Goal: Task Accomplishment & Management: Manage account settings

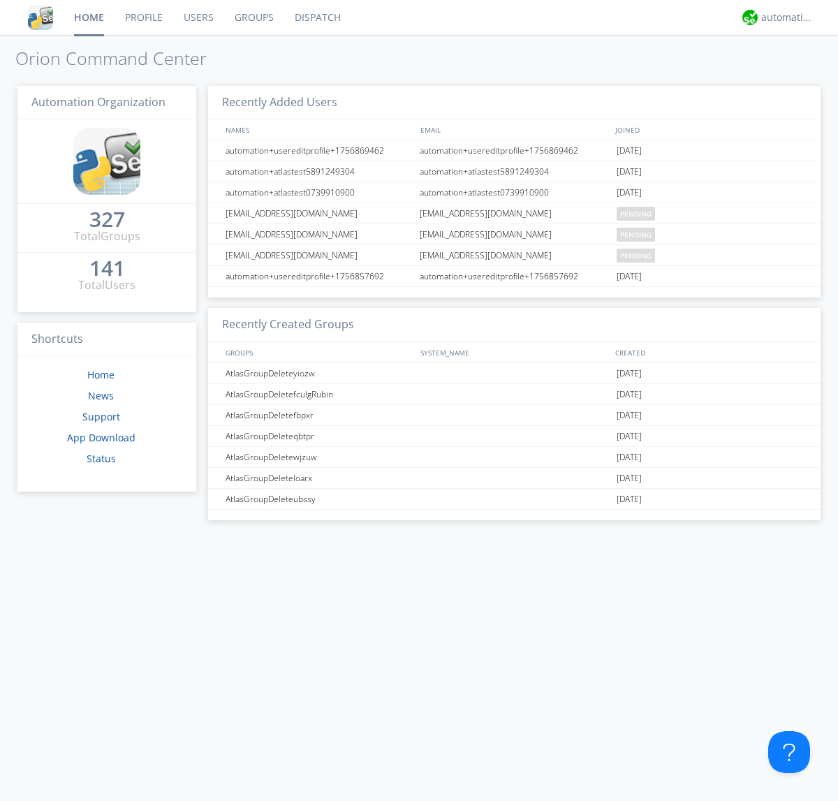
click at [253, 17] on link "Groups" at bounding box center [254, 17] width 60 height 35
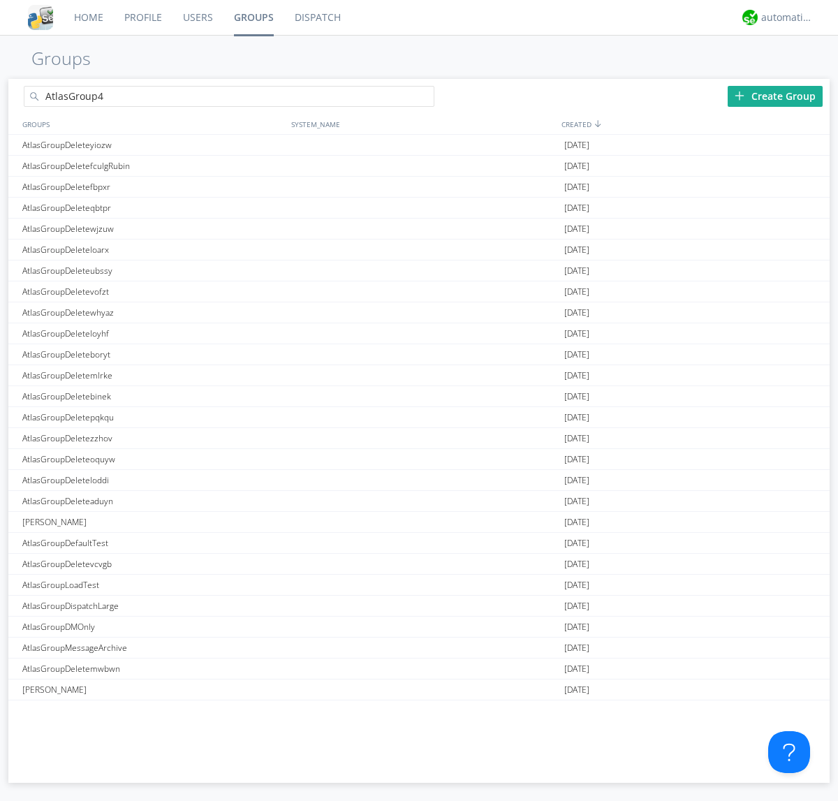
type input "AtlasGroup4"
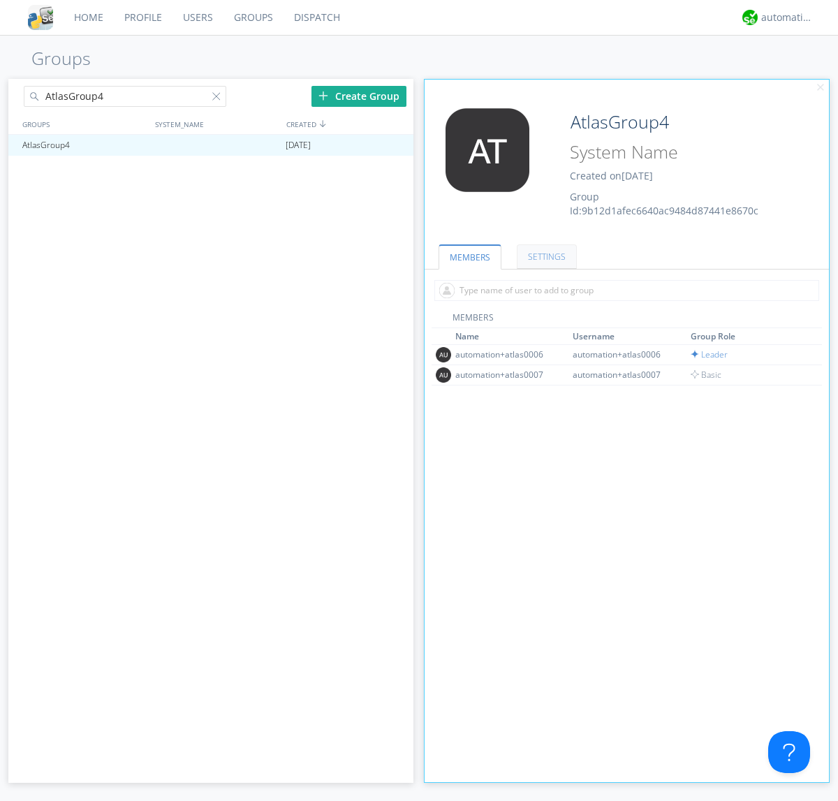
click at [545, 256] on link "SETTINGS" at bounding box center [547, 256] width 60 height 24
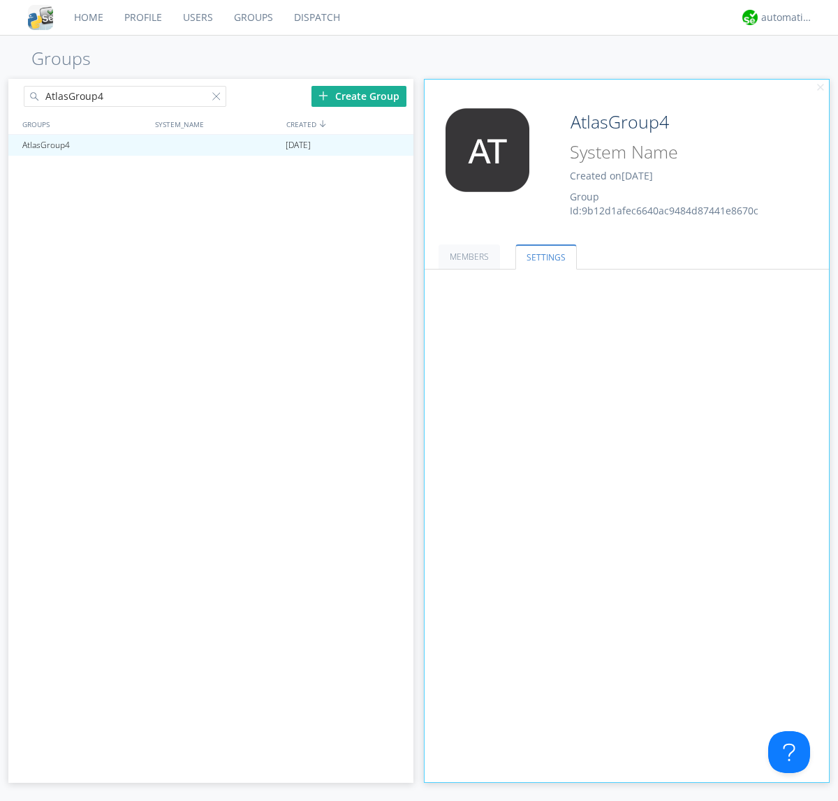
click at [0, 0] on button "Everyone" at bounding box center [0, 0] width 0 height 0
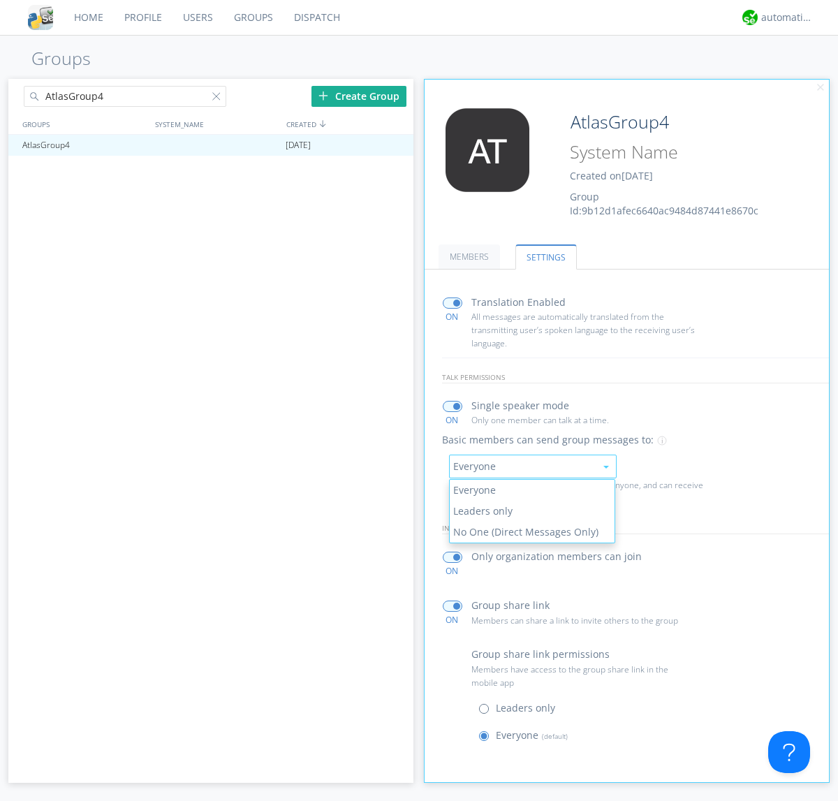
click at [531, 510] on link "Leaders only" at bounding box center [532, 511] width 165 height 21
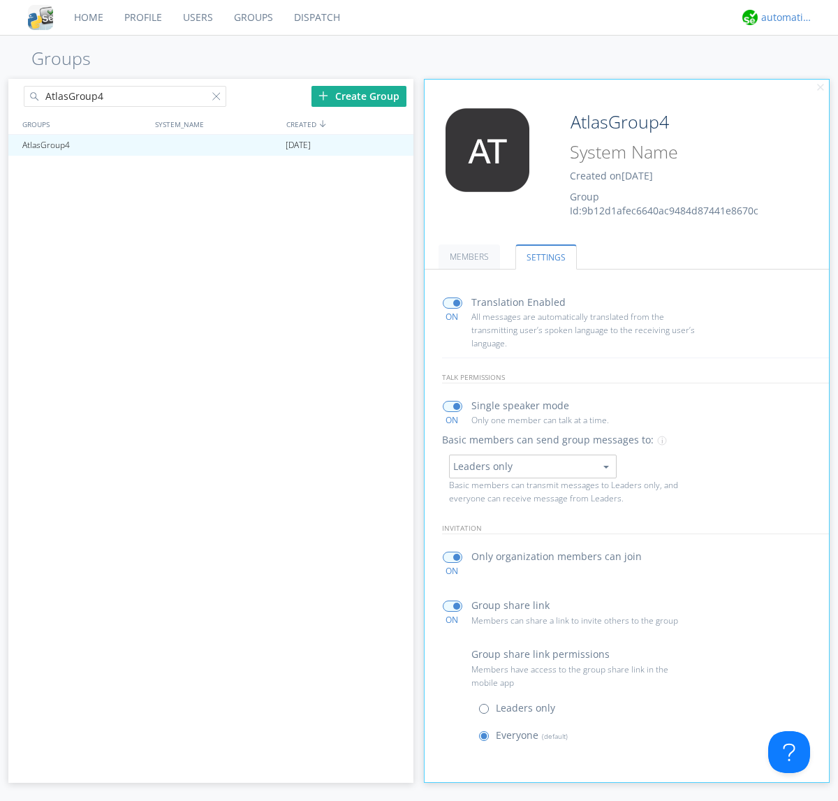
click at [783, 17] on div "automation+atlas" at bounding box center [787, 17] width 52 height 14
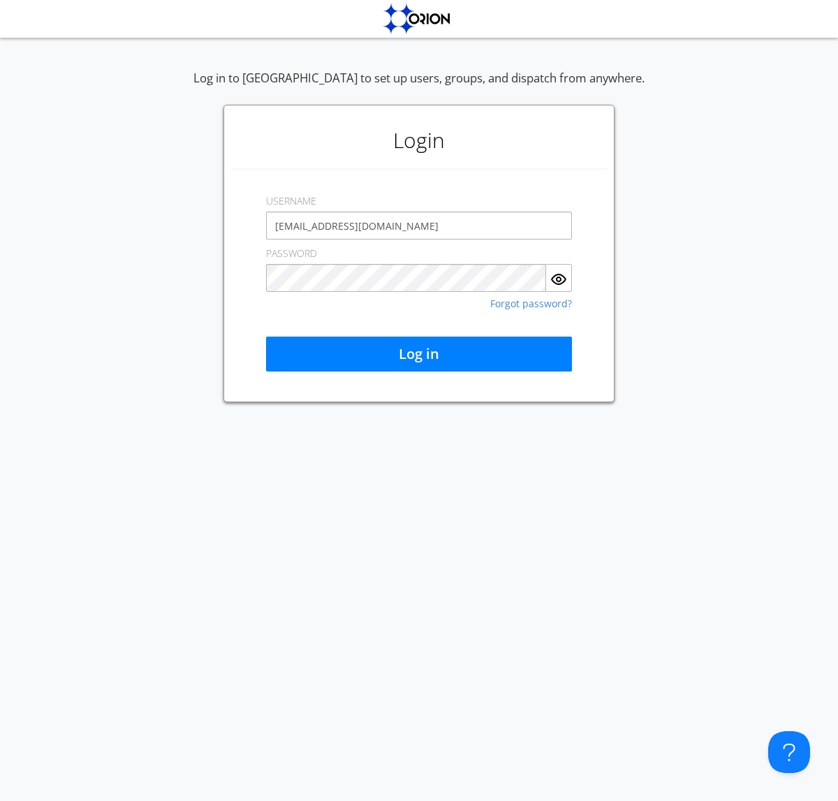
type input "[EMAIL_ADDRESS][DOMAIN_NAME]"
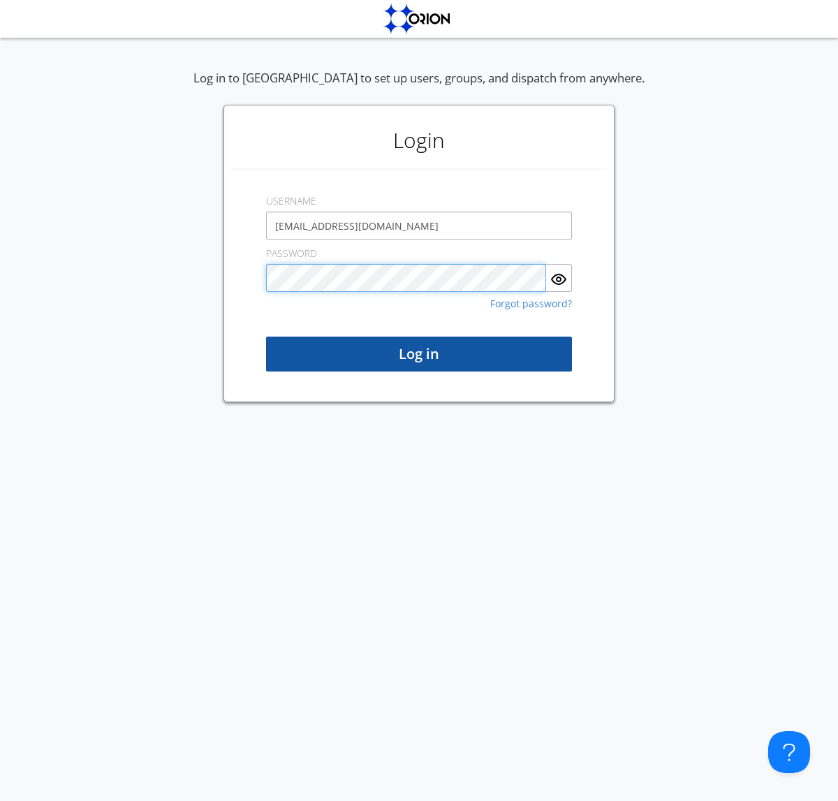
click at [419, 354] on button "Log in" at bounding box center [419, 354] width 306 height 35
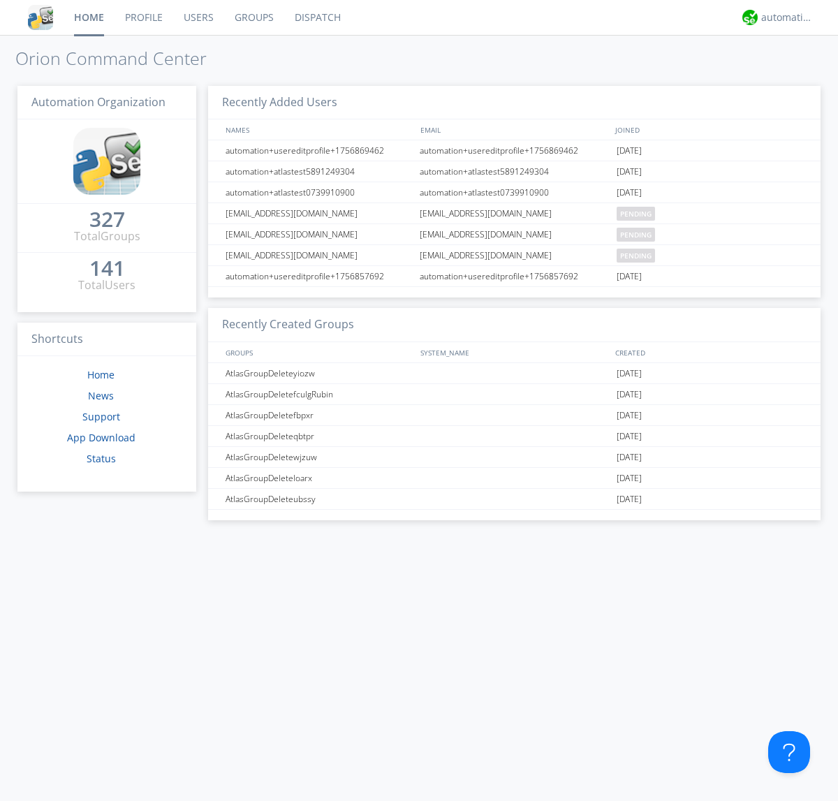
click at [253, 17] on link "Groups" at bounding box center [254, 17] width 60 height 35
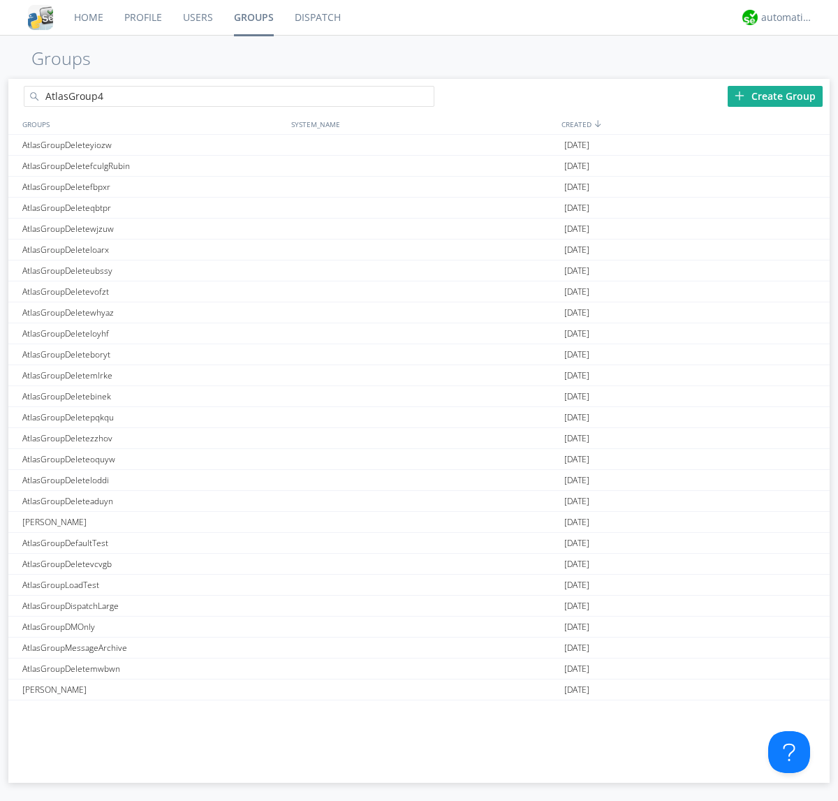
type input "AtlasGroup4"
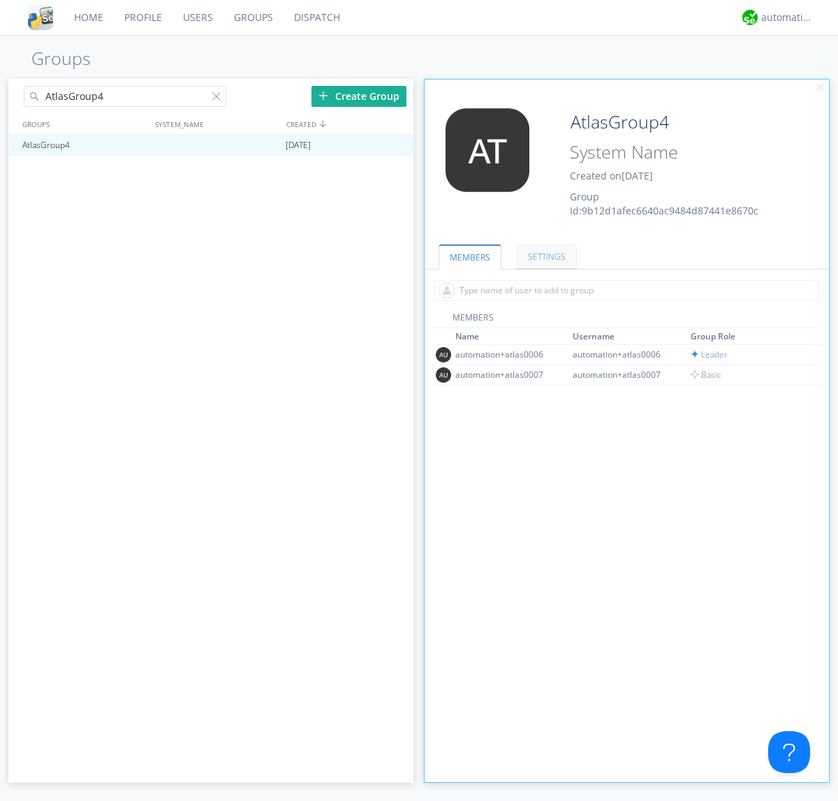
click at [545, 256] on link "SETTINGS" at bounding box center [547, 256] width 60 height 24
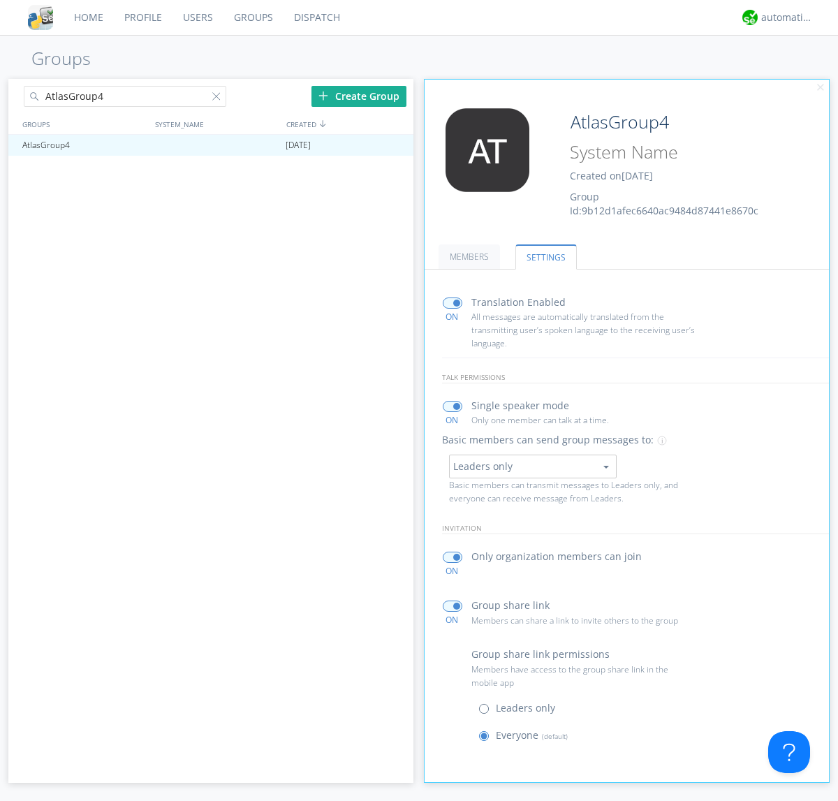
click at [532, 466] on button "Leaders only" at bounding box center [533, 467] width 168 height 24
click at [0, 0] on link "No One (Direct Messages Only)" at bounding box center [0, 0] width 0 height 0
click at [532, 466] on button "No One (Direct Messages Only)" at bounding box center [533, 467] width 168 height 24
click at [0, 0] on link "Everyone" at bounding box center [0, 0] width 0 height 0
click at [783, 17] on div "automation+atlas" at bounding box center [787, 17] width 52 height 14
